Goal: Information Seeking & Learning: Learn about a topic

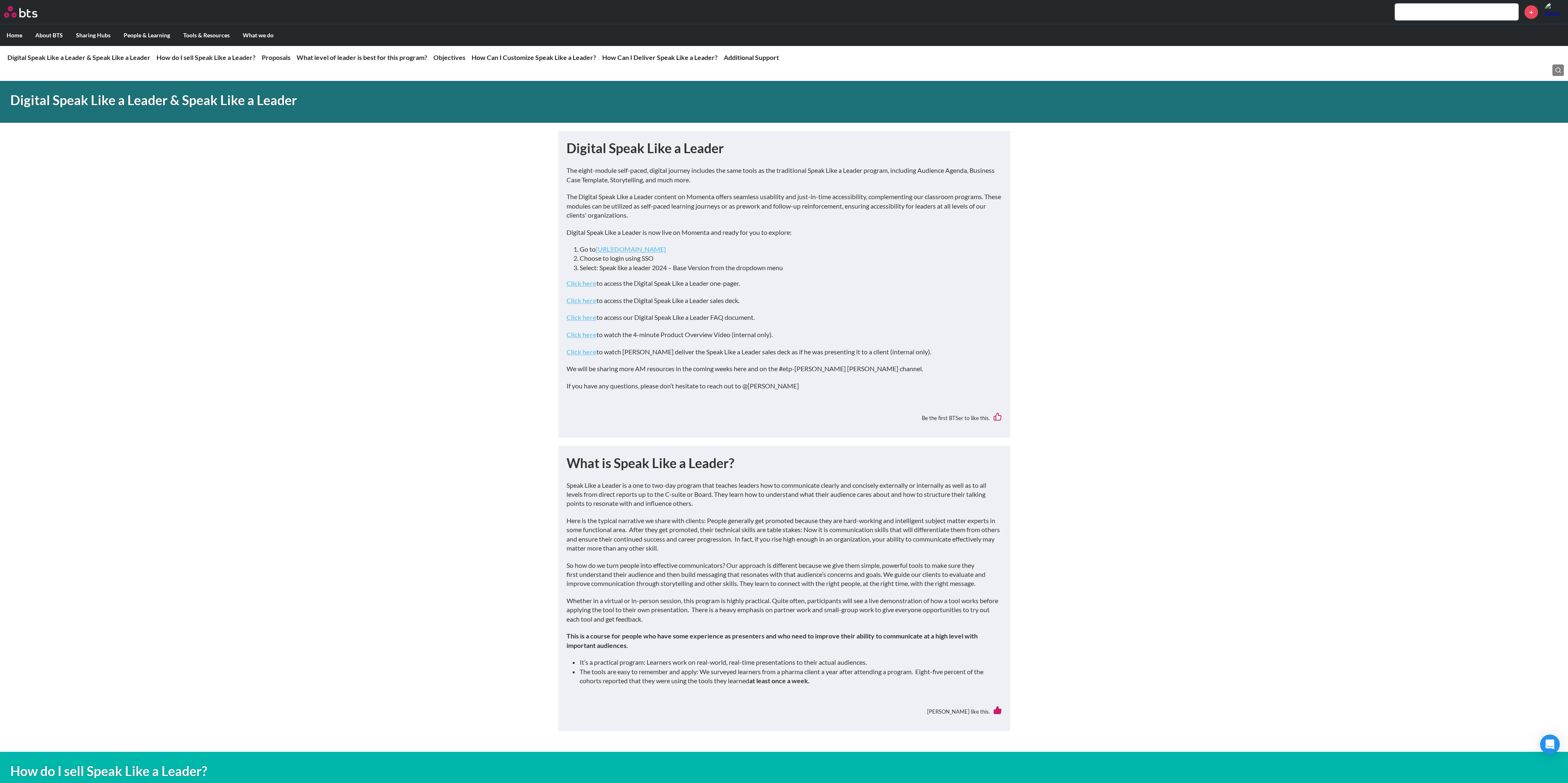
click at [590, 334] on link "Click here" at bounding box center [581, 334] width 30 height 8
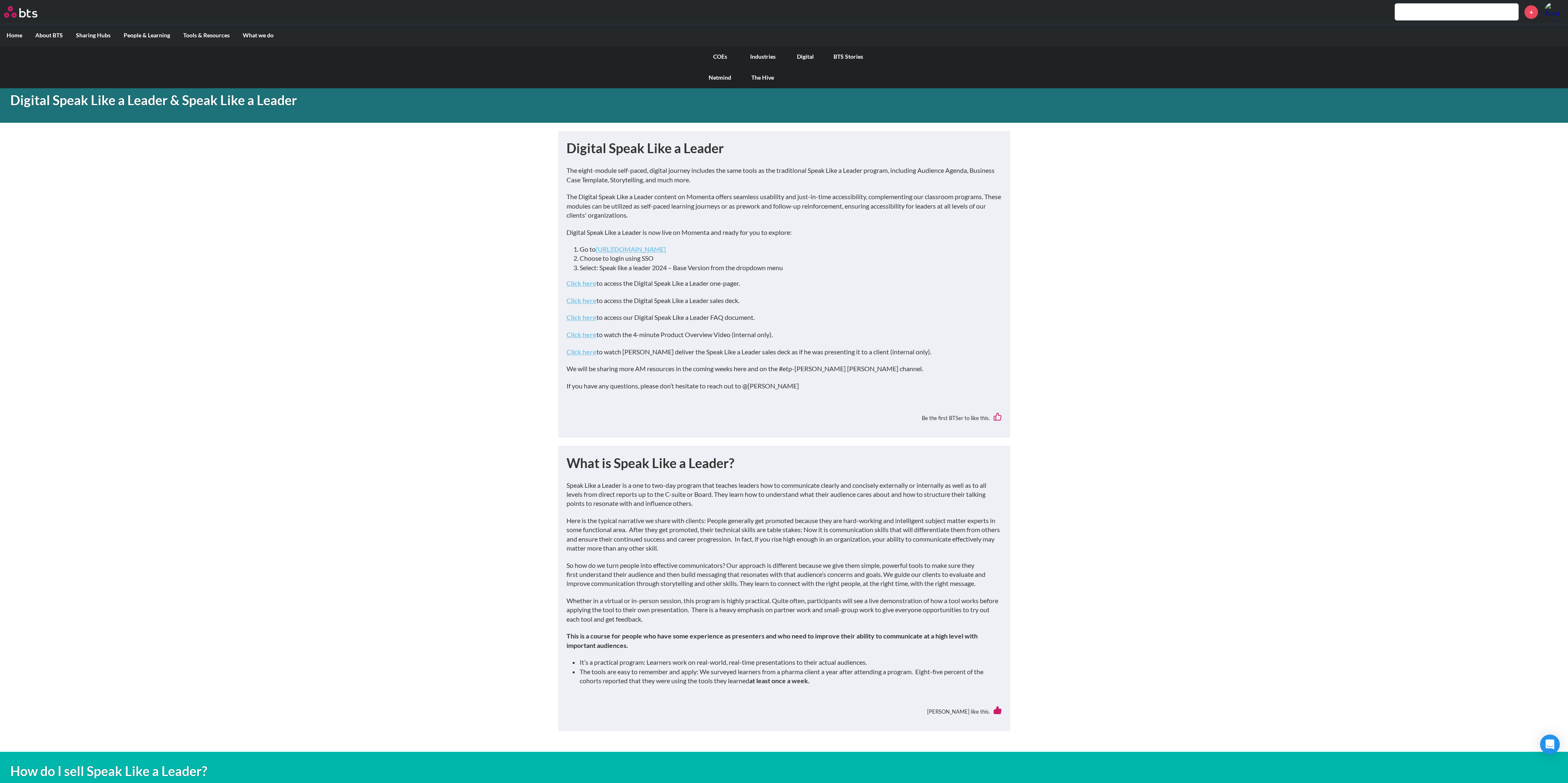
click at [261, 34] on label "What we do" at bounding box center [258, 35] width 44 height 21
click at [0, 0] on input "What we do" at bounding box center [0, 0] width 0 height 0
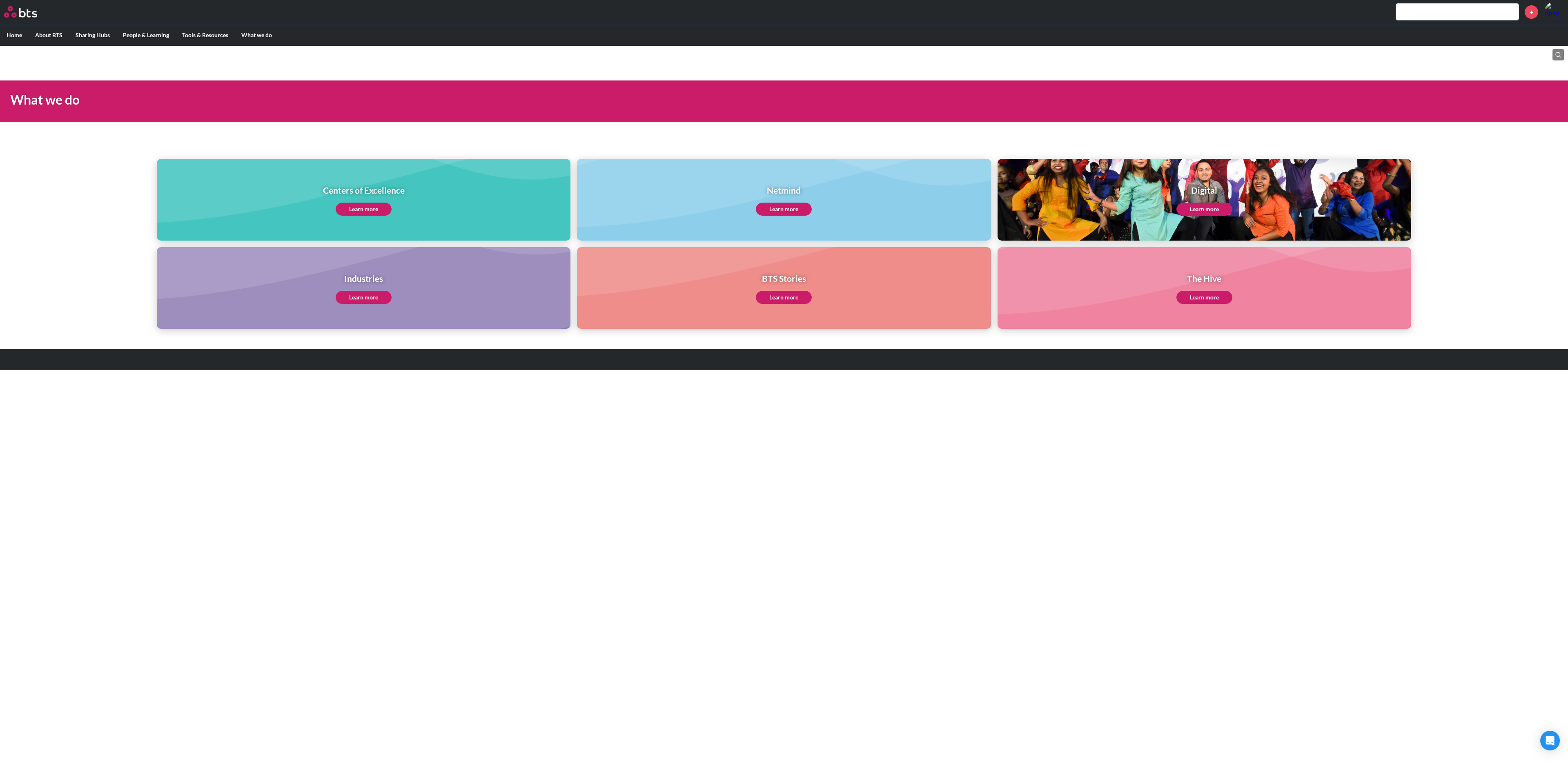
click at [371, 209] on link "Learn more" at bounding box center [363, 209] width 56 height 13
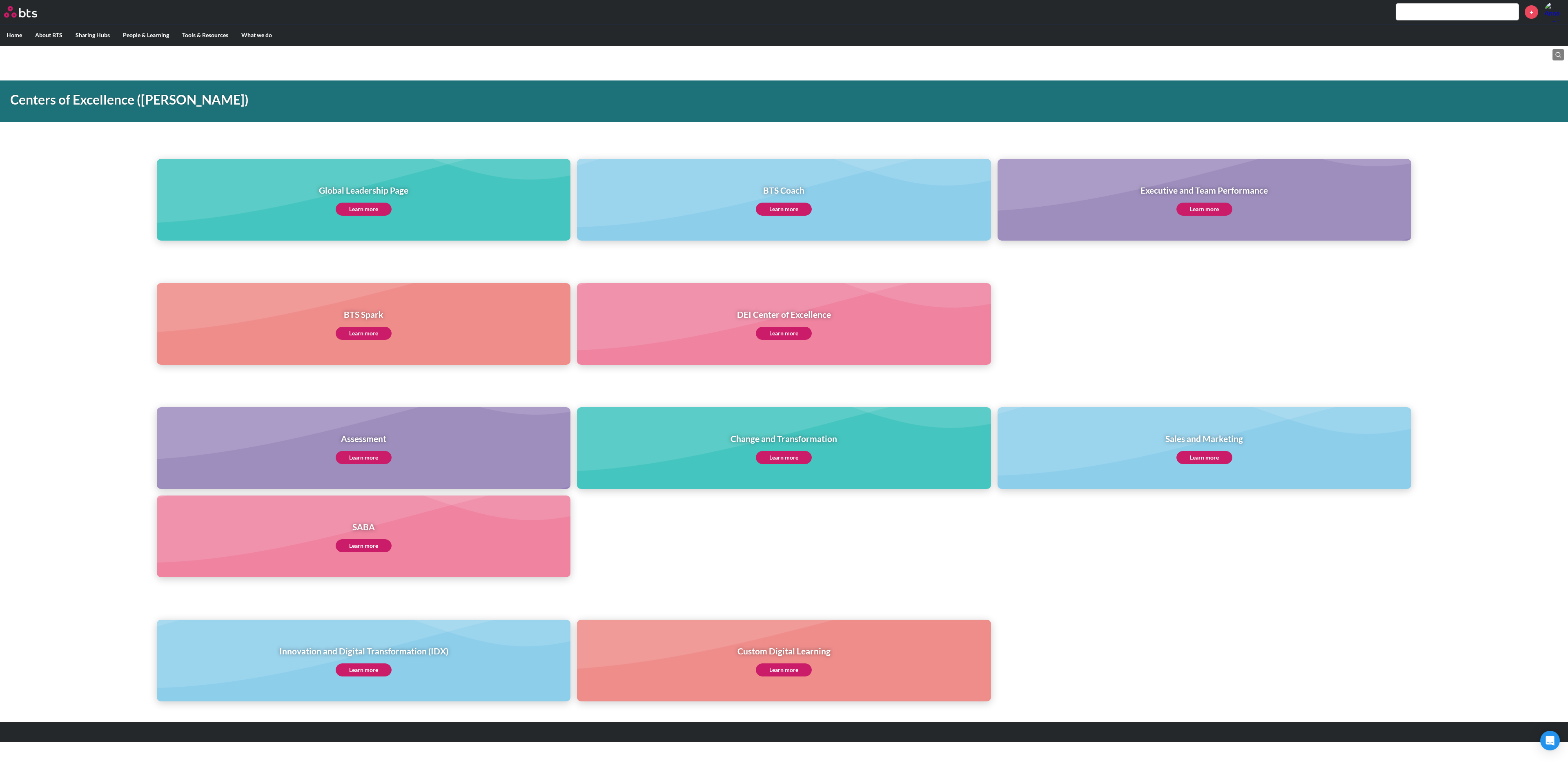
click at [1209, 210] on link "Learn more" at bounding box center [1205, 209] width 56 height 13
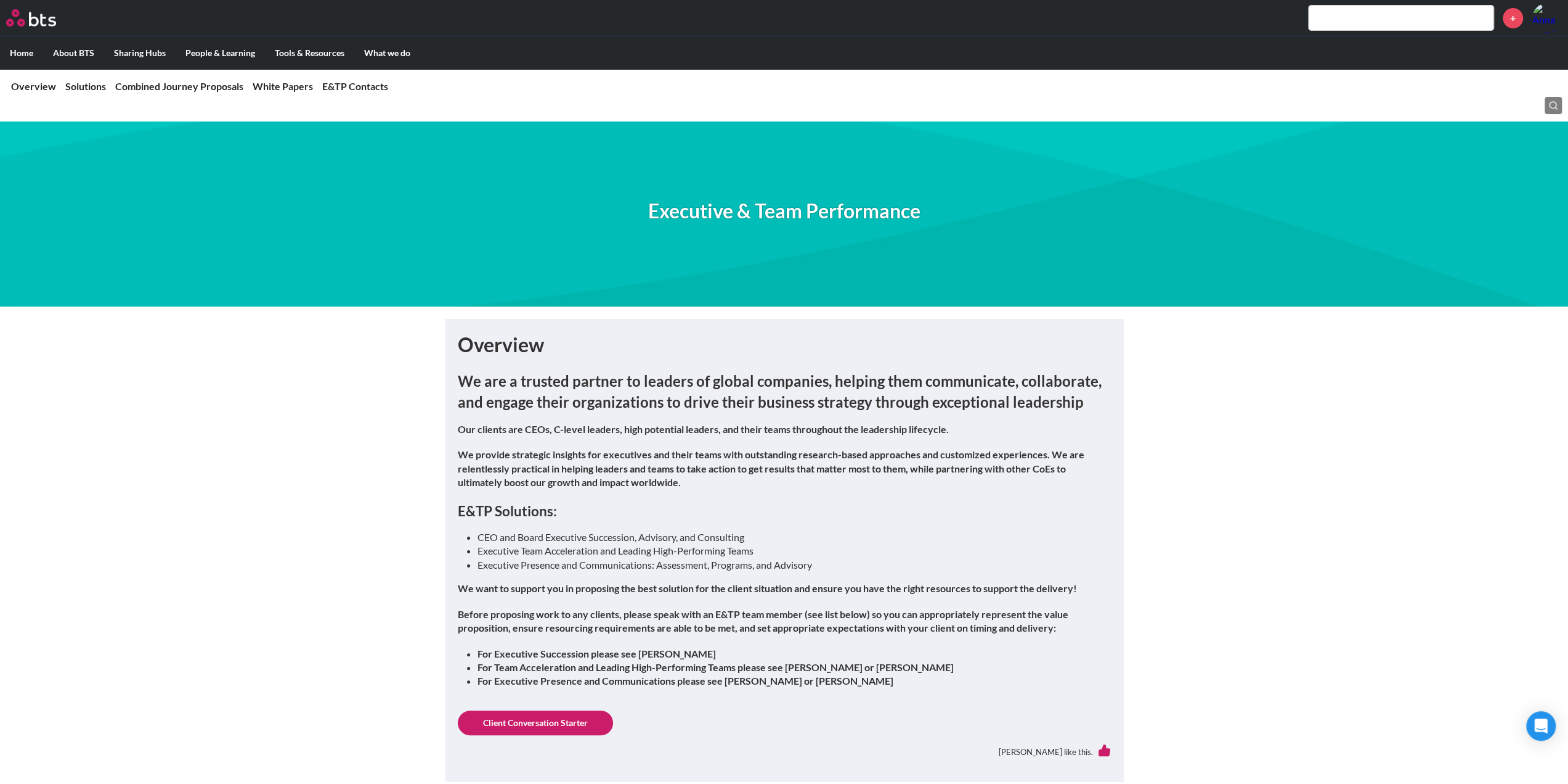
drag, startPoint x: 2326, startPoint y: 1, endPoint x: 1253, endPoint y: 447, distance: 1162.0
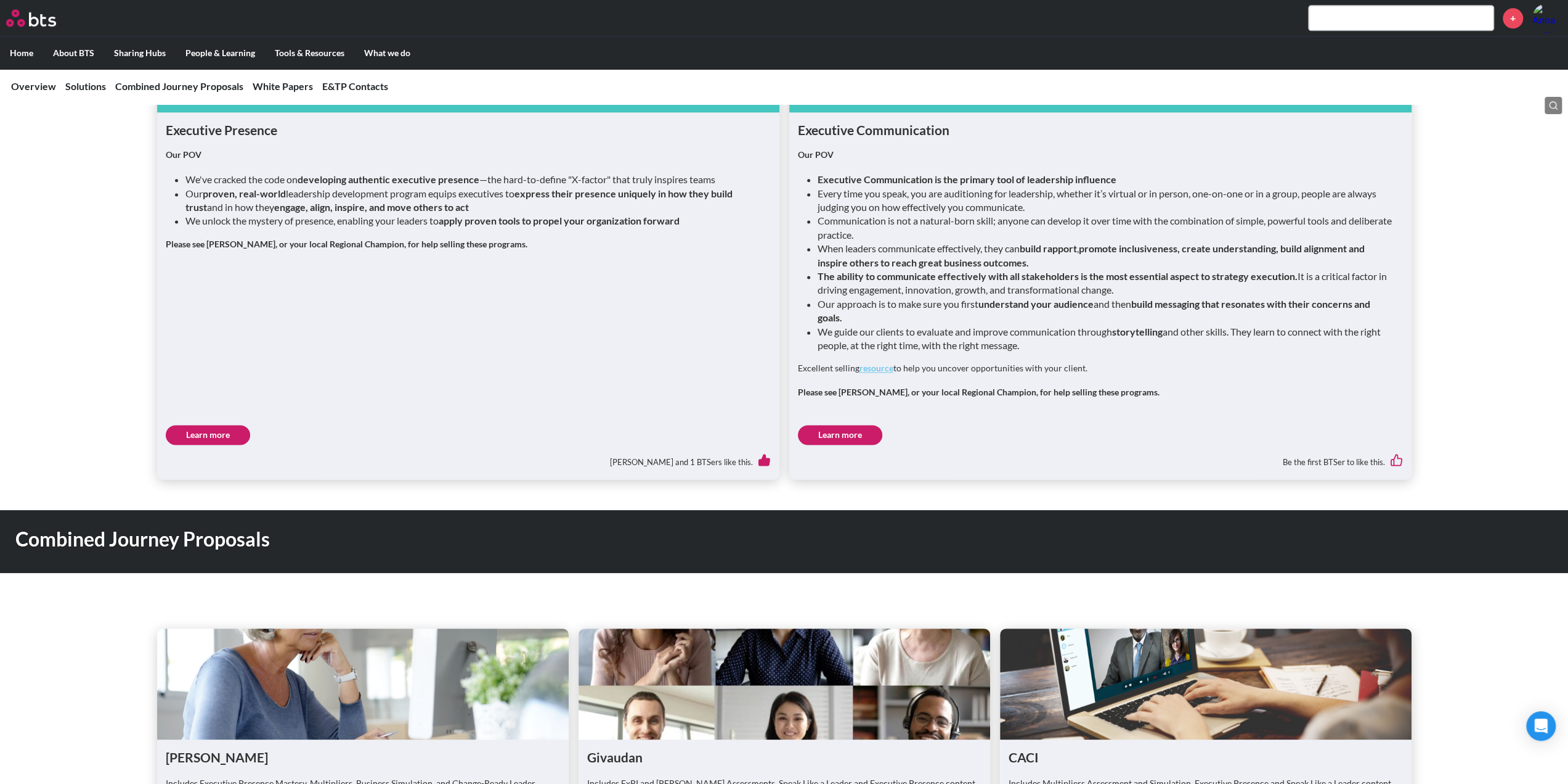
scroll to position [1450, 0]
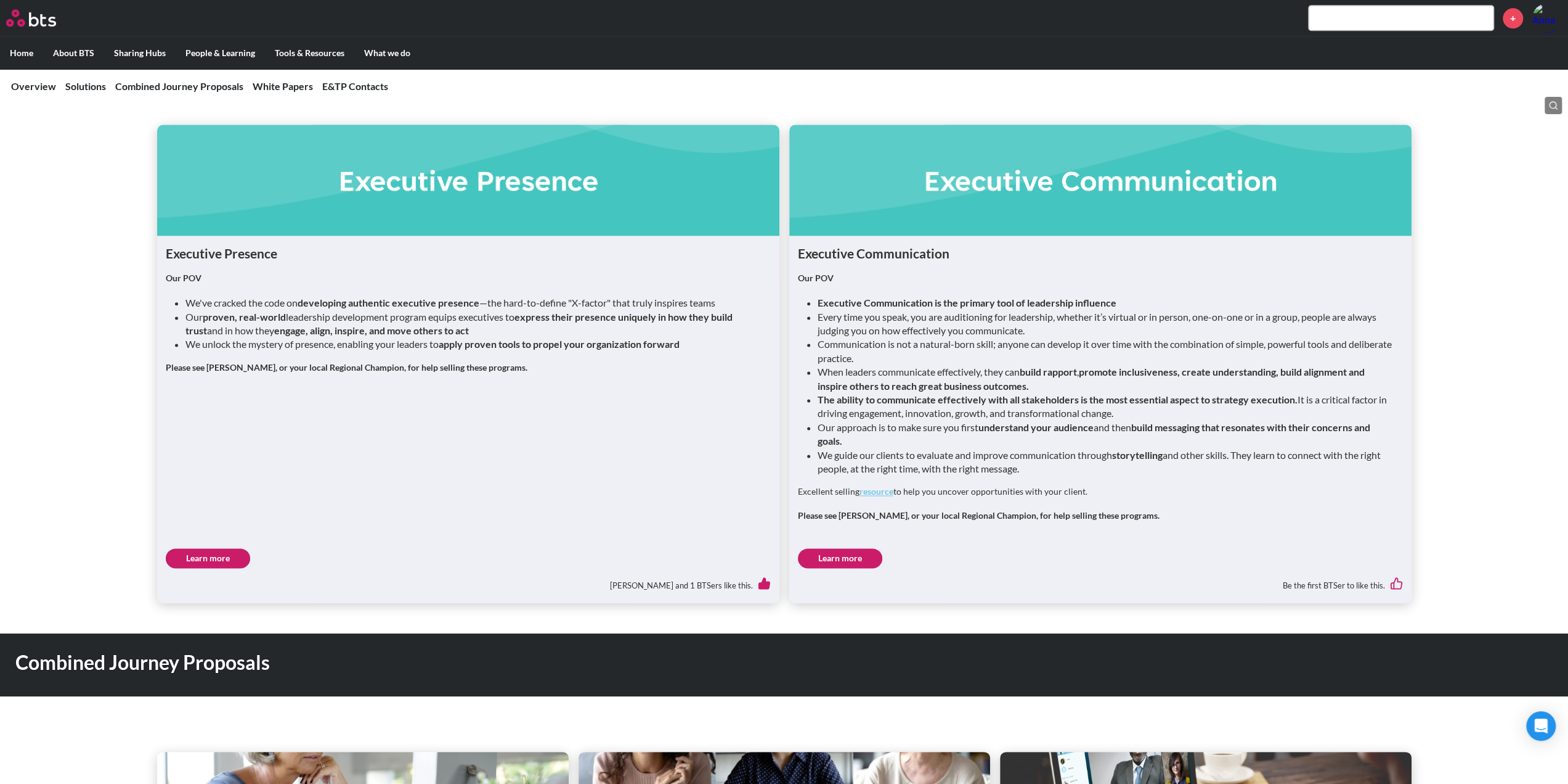
click at [879, 496] on link "resource" at bounding box center [876, 491] width 34 height 10
